Goal: Complete application form

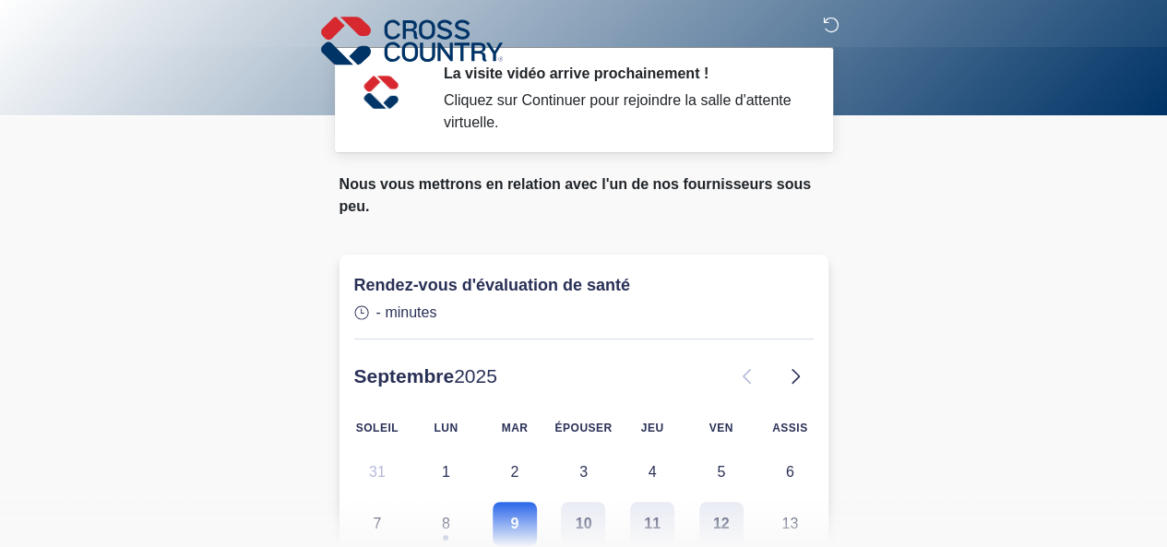
click at [832, 25] on icon at bounding box center [831, 25] width 17 height 17
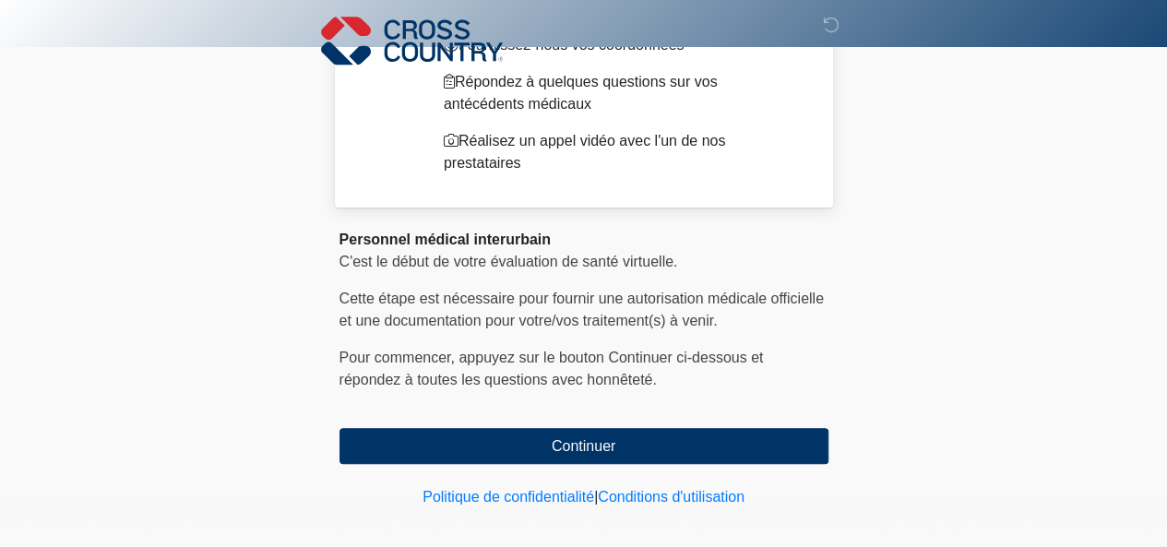
scroll to position [199, 0]
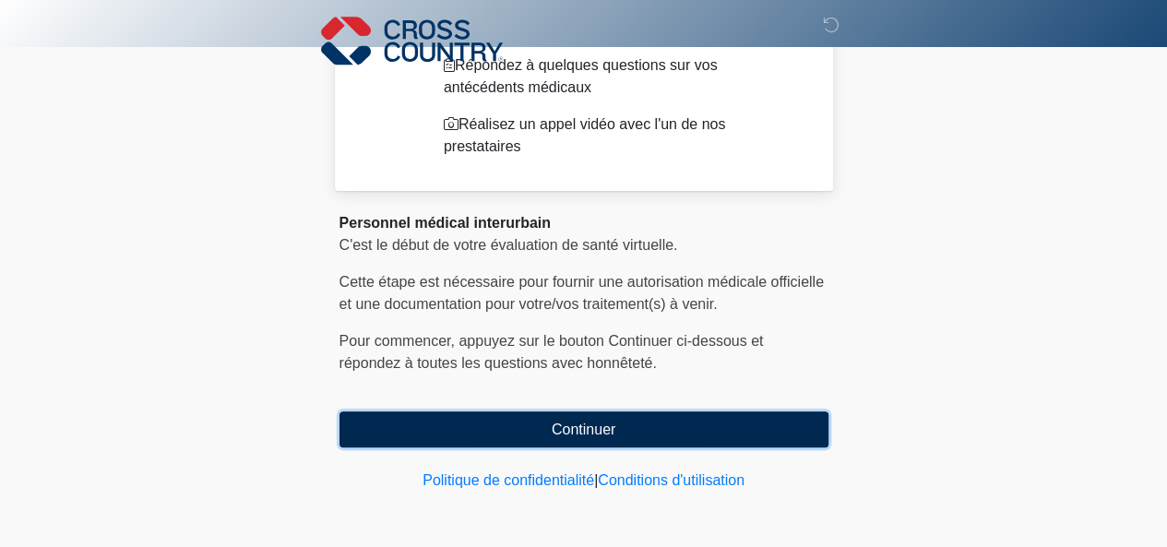
click at [788, 429] on button "Continuer" at bounding box center [584, 430] width 489 height 36
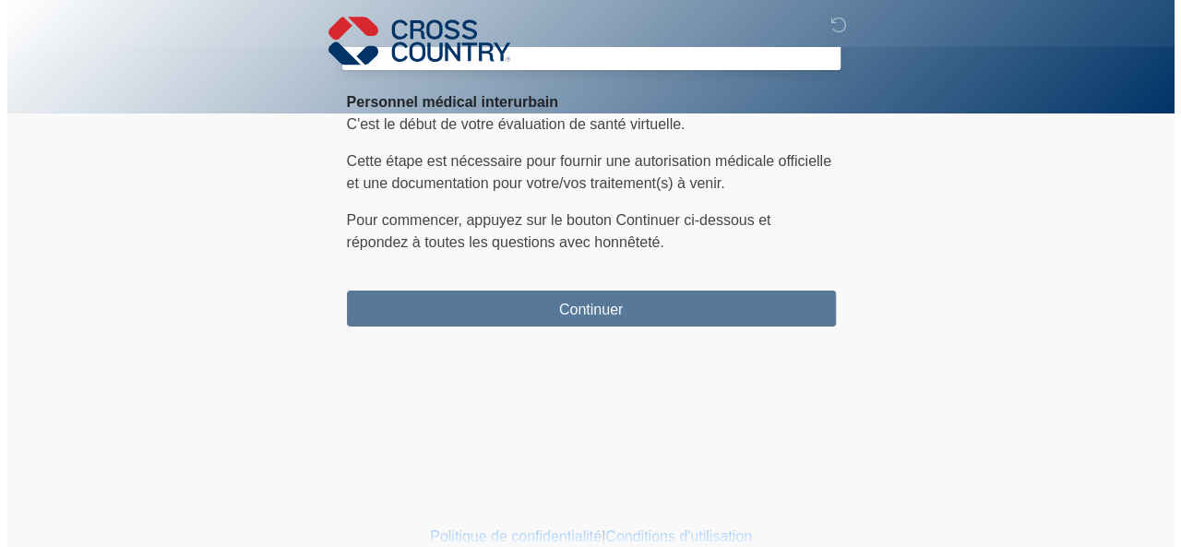
scroll to position [0, 0]
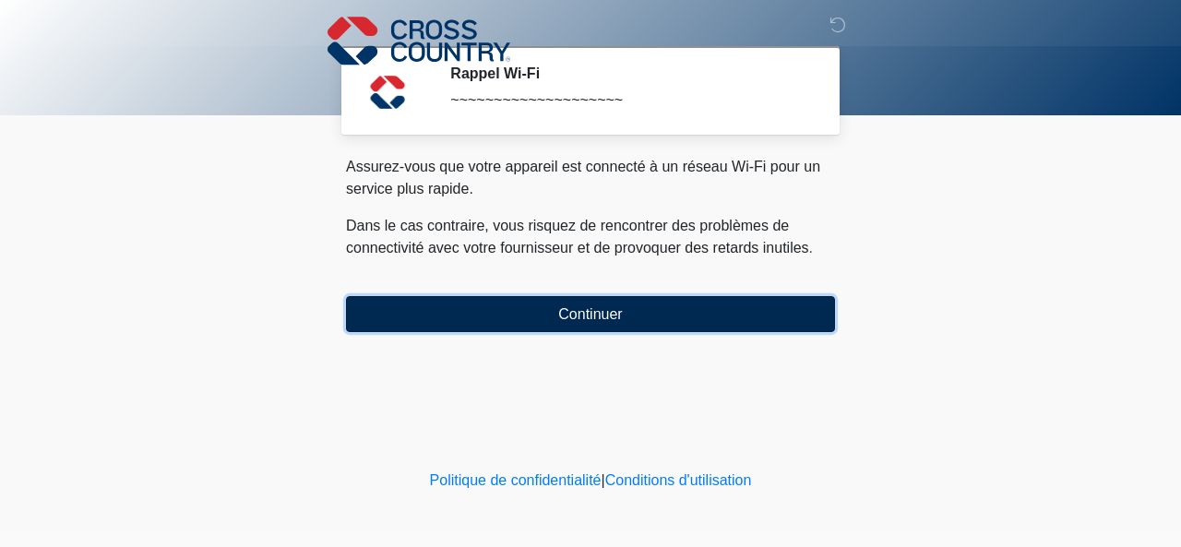
click at [735, 304] on button "Continuer" at bounding box center [590, 314] width 489 height 36
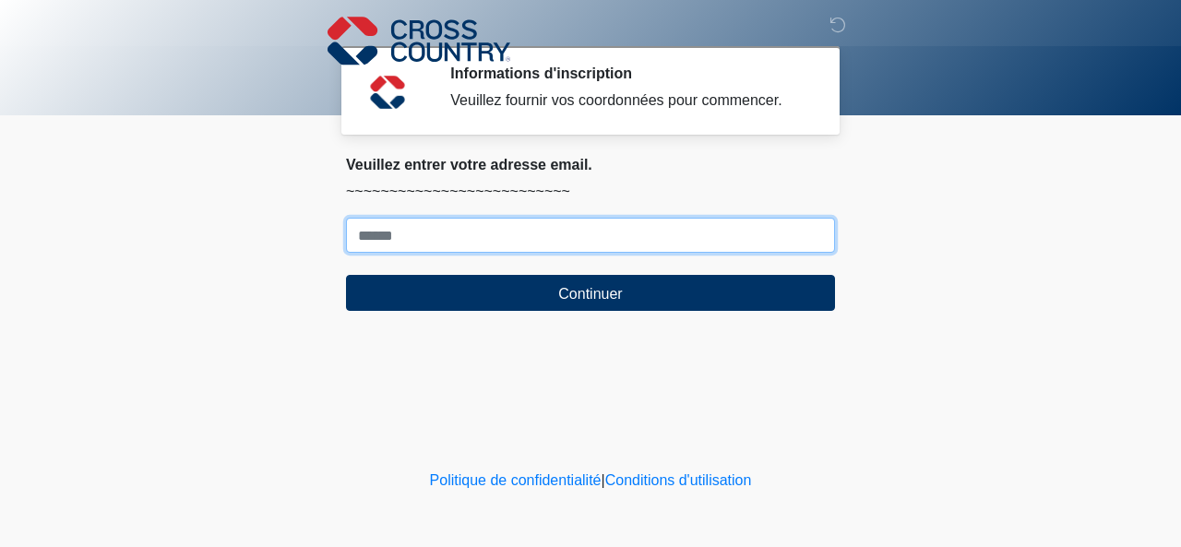
click at [567, 226] on input "Où devons-nous envoyer votre réponse par e-mail ?" at bounding box center [590, 235] width 489 height 35
